Goal: Information Seeking & Learning: Learn about a topic

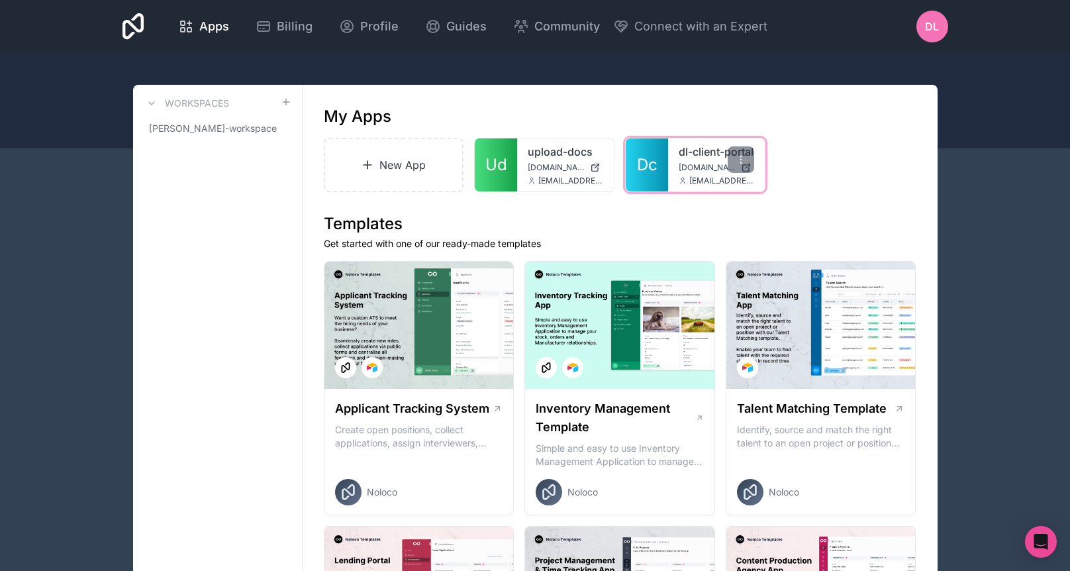
click at [683, 173] on span "[DOMAIN_NAME]" at bounding box center [707, 167] width 57 height 11
click at [738, 158] on icon at bounding box center [741, 159] width 11 height 11
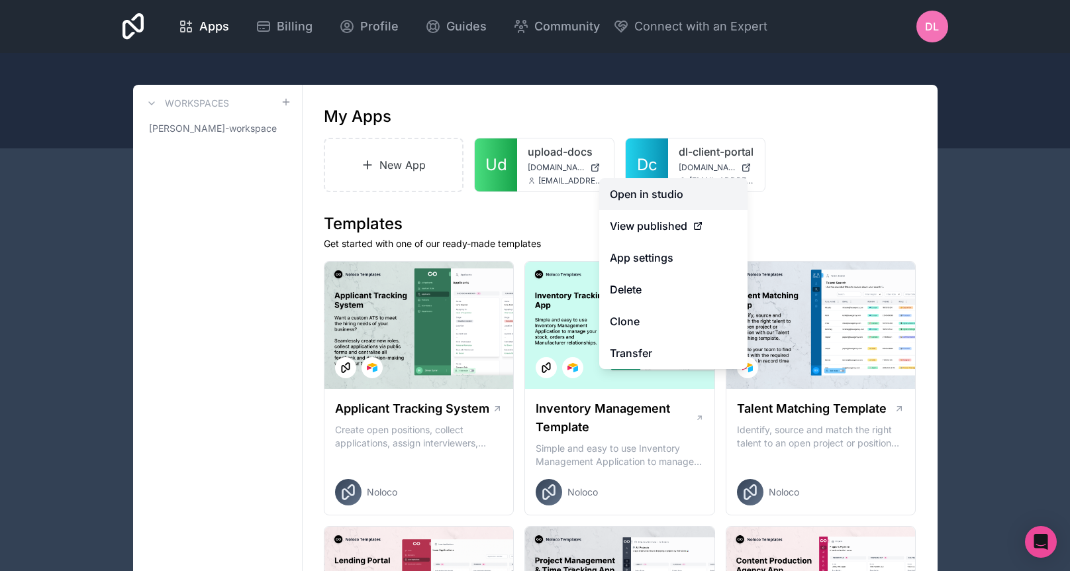
click at [677, 199] on link "Open in studio" at bounding box center [673, 194] width 148 height 32
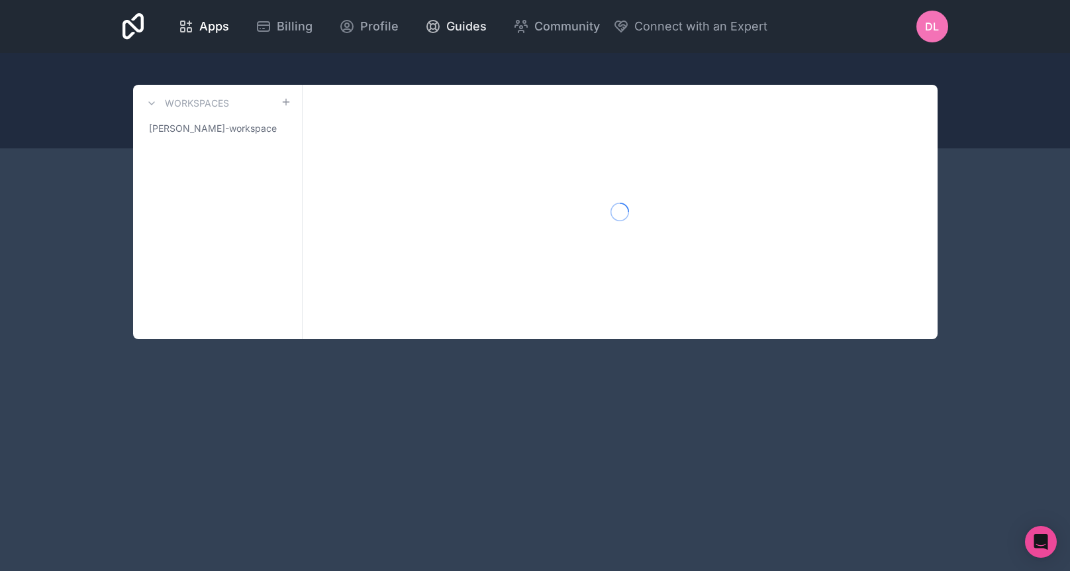
click at [454, 20] on span "Guides" at bounding box center [466, 26] width 40 height 19
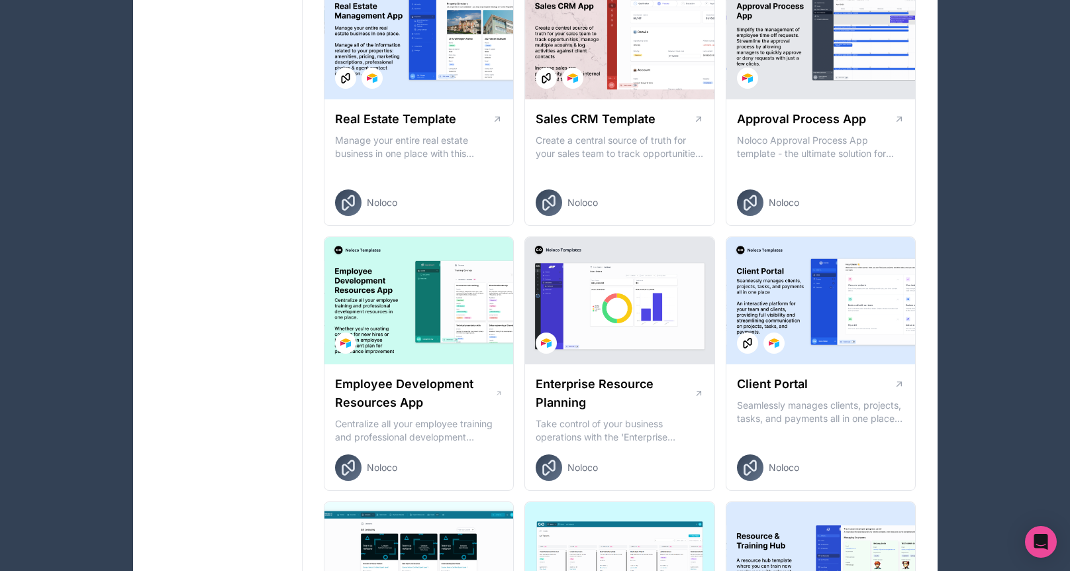
scroll to position [823, 0]
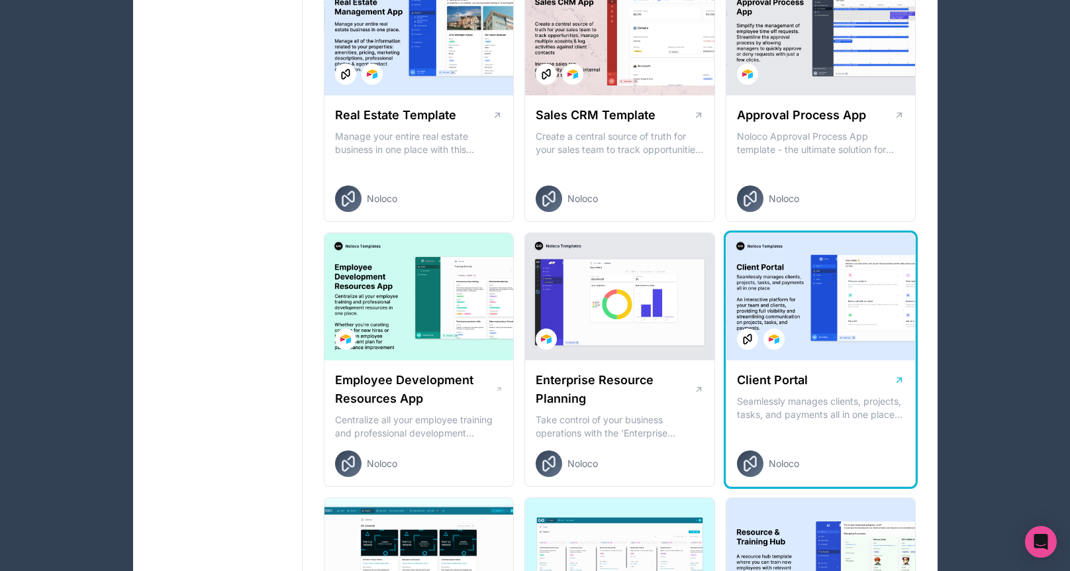
click at [789, 403] on div "Client Portal Seamlessly manages clients, projects, tasks, and payments all in …" at bounding box center [820, 423] width 189 height 127
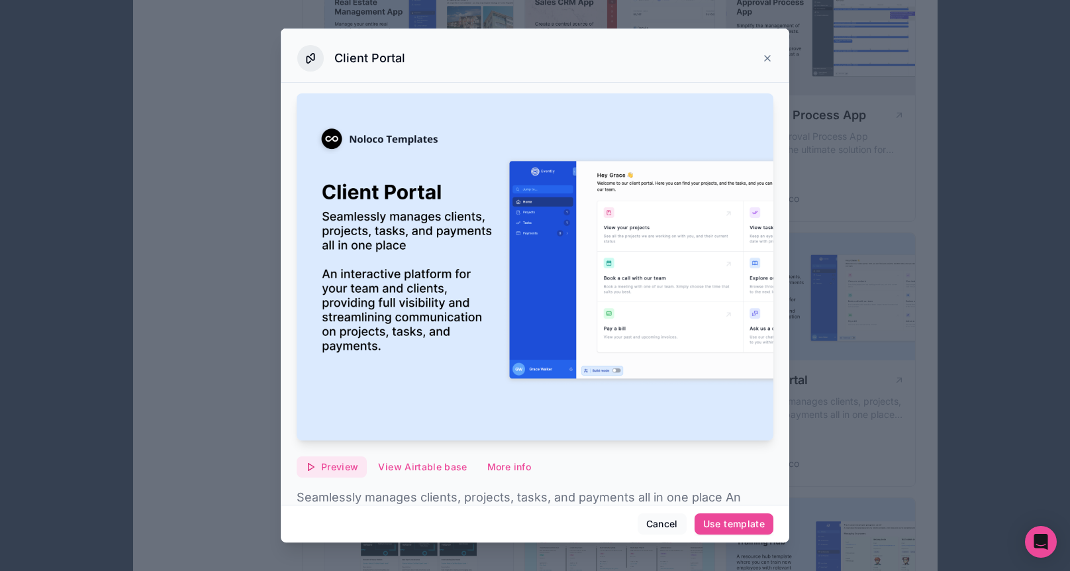
click at [344, 467] on span "Preview" at bounding box center [339, 467] width 37 height 12
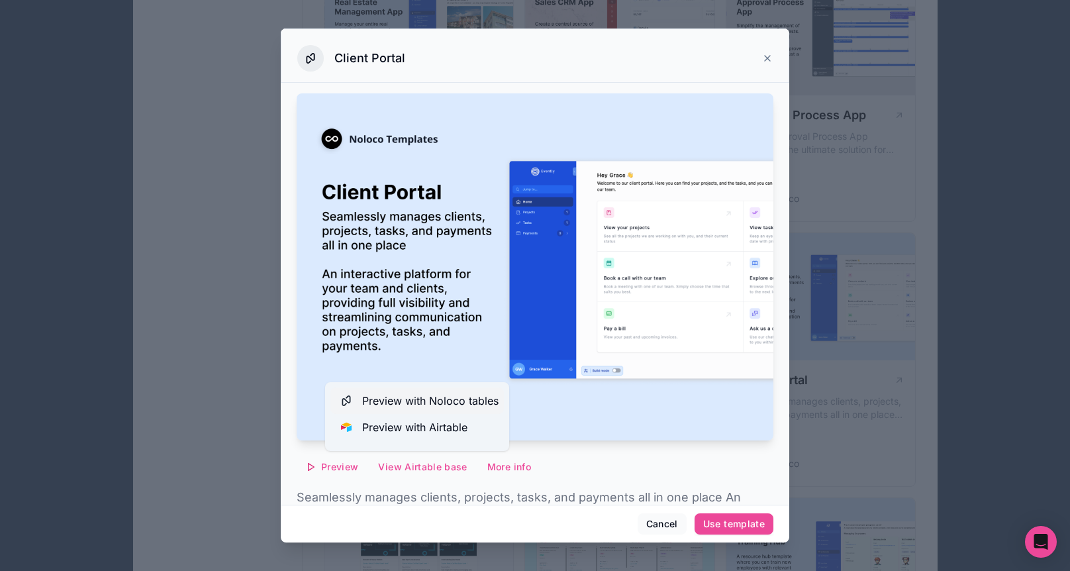
click at [405, 399] on span "Preview with Noloco tables" at bounding box center [430, 401] width 136 height 16
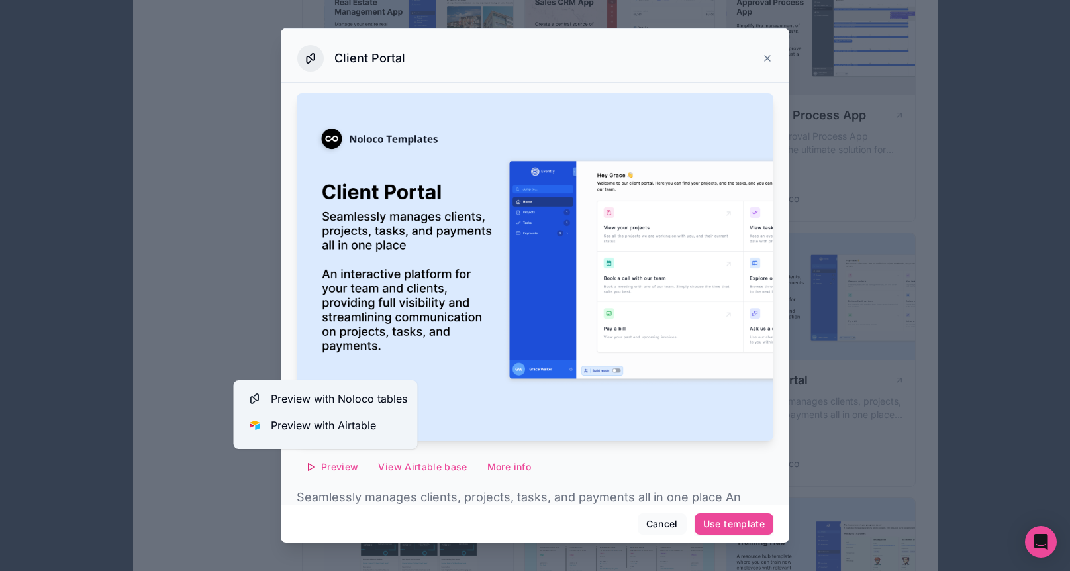
scroll to position [91, 0]
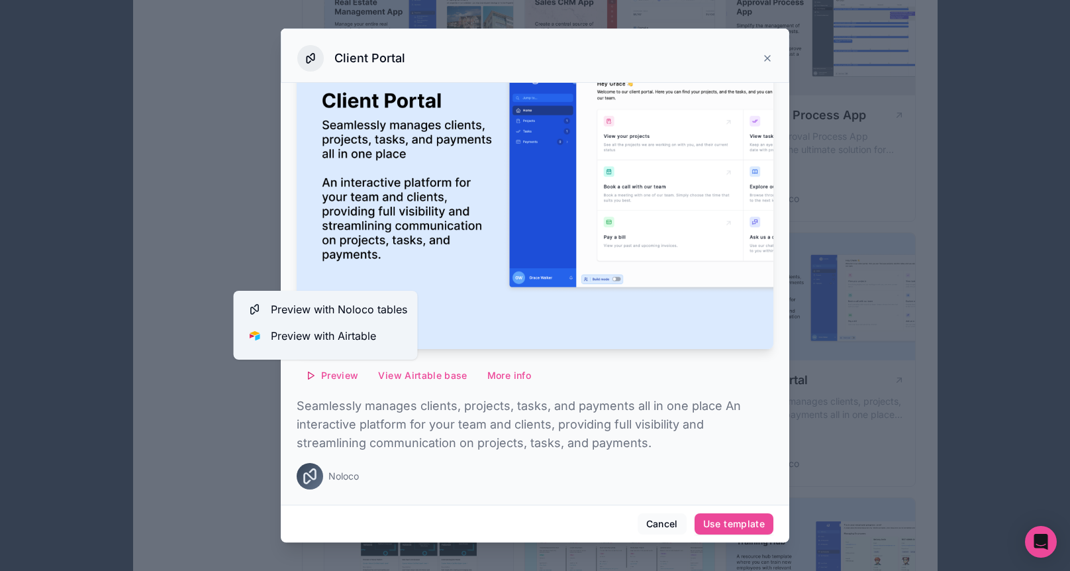
click at [560, 411] on p "Seamlessly manages clients, projects, tasks, and payments all in one place An i…" at bounding box center [535, 425] width 477 height 56
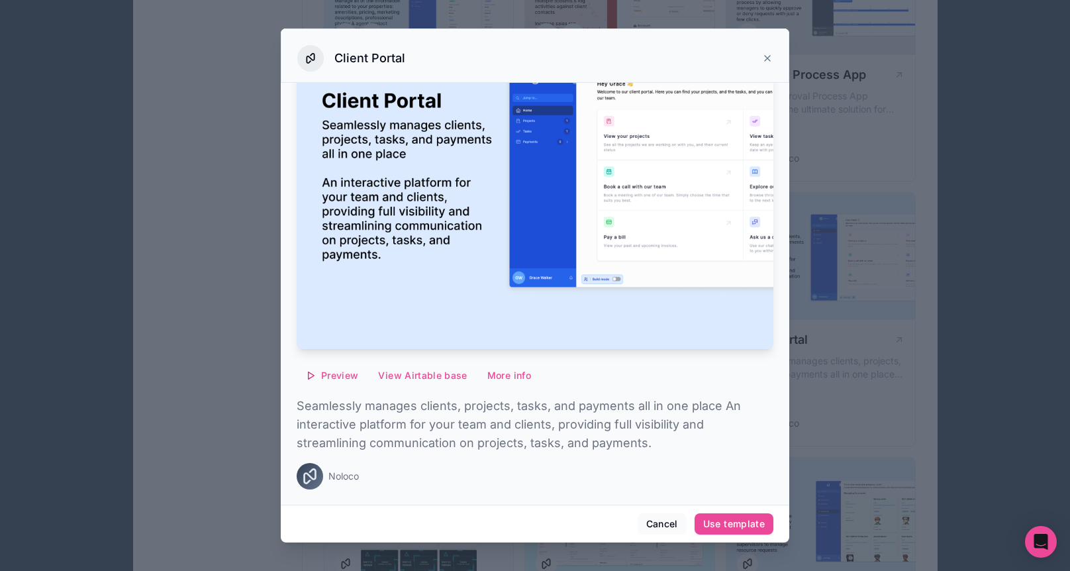
scroll to position [865, 0]
click at [594, 207] on img at bounding box center [535, 175] width 477 height 347
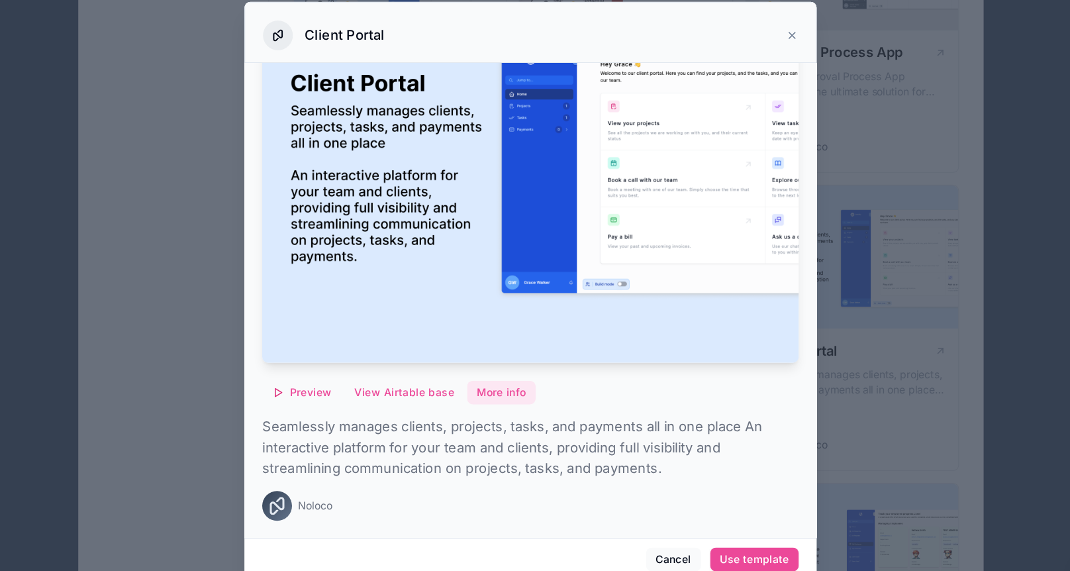
click at [487, 375] on button "More info" at bounding box center [509, 375] width 61 height 21
click at [765, 58] on icon at bounding box center [767, 58] width 11 height 11
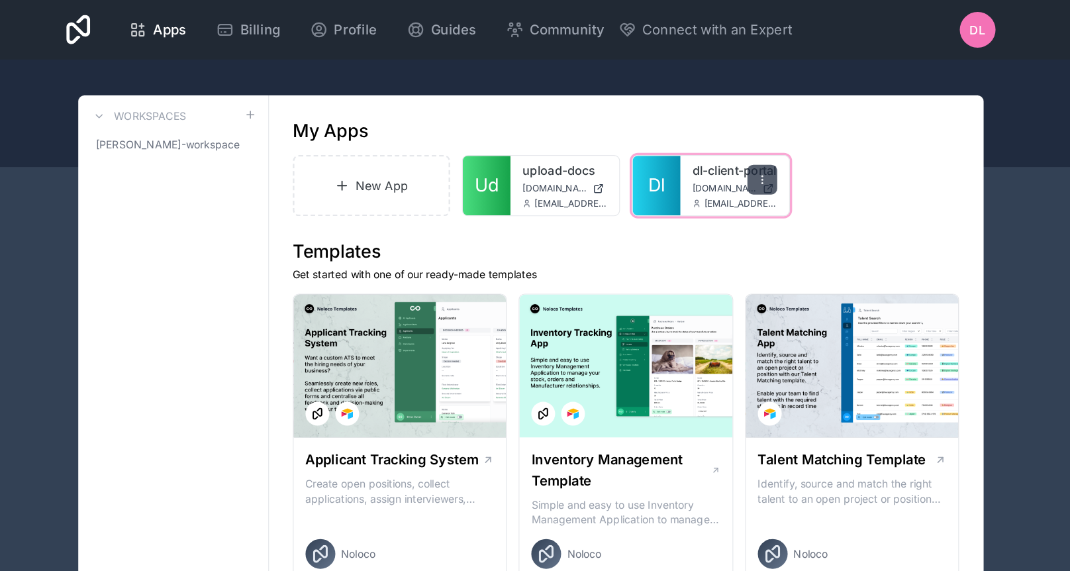
click at [741, 157] on icon at bounding box center [740, 156] width 1 height 1
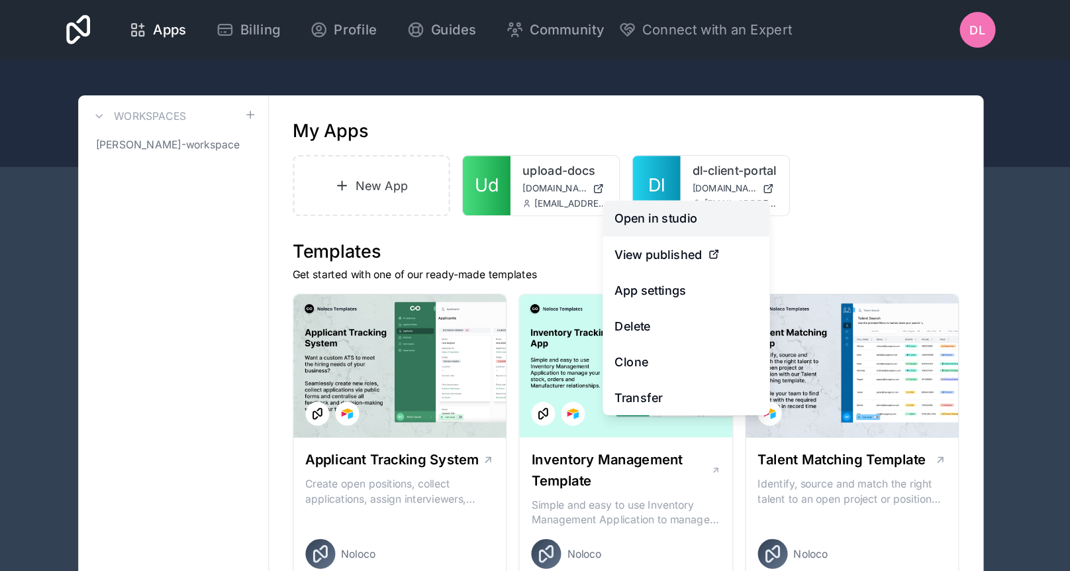
click at [651, 199] on link "Open in studio" at bounding box center [673, 194] width 148 height 32
